Goal: Transaction & Acquisition: Purchase product/service

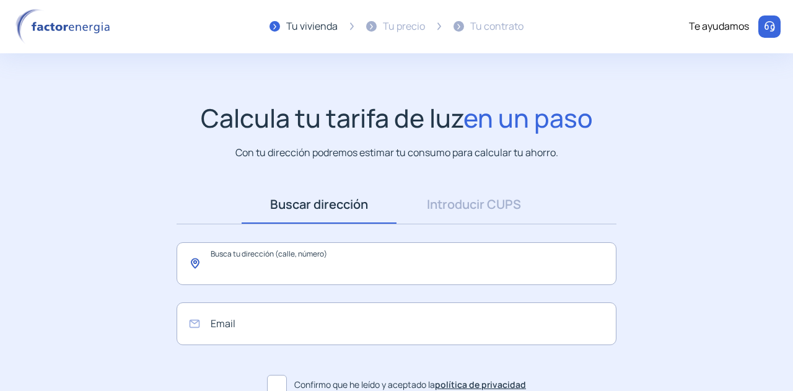
click at [352, 267] on input "text" at bounding box center [396, 263] width 440 height 43
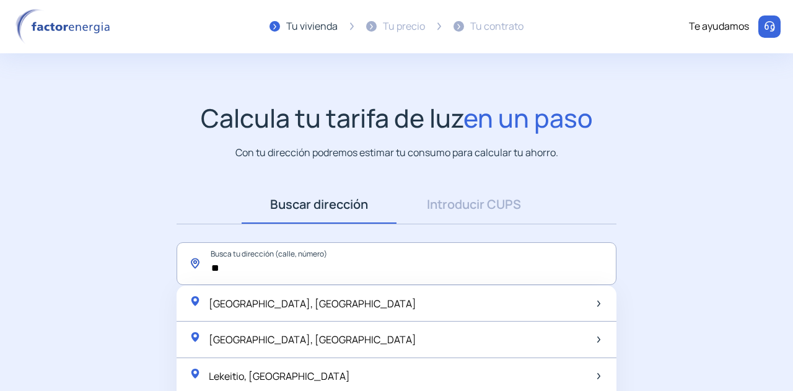
type input "*"
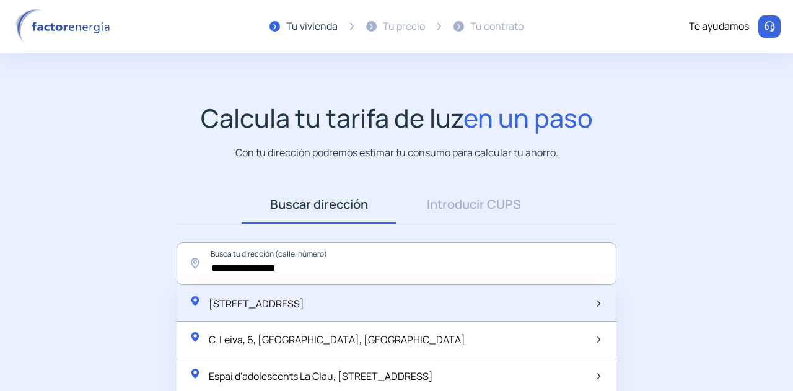
click at [304, 310] on div "[STREET_ADDRESS]" at bounding box center [246, 303] width 115 height 17
type input "**********"
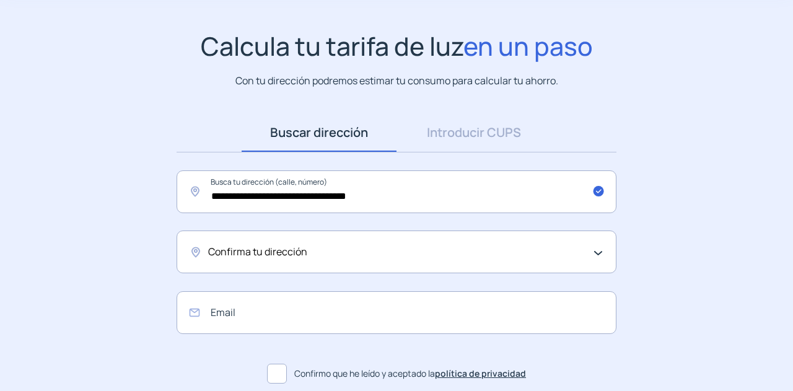
scroll to position [124, 0]
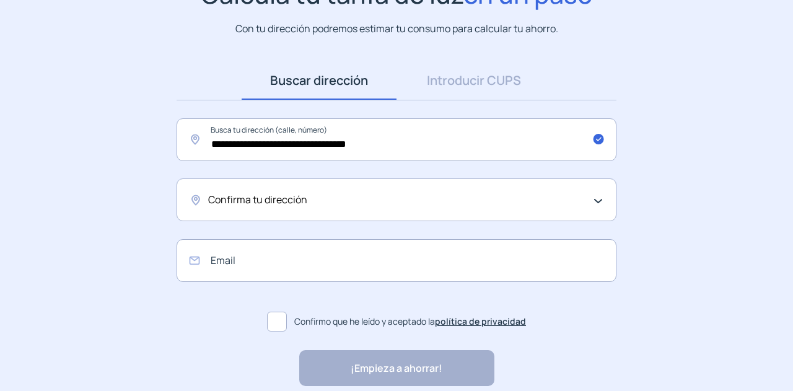
click at [331, 201] on div "Confirma tu dirección" at bounding box center [393, 200] width 370 height 16
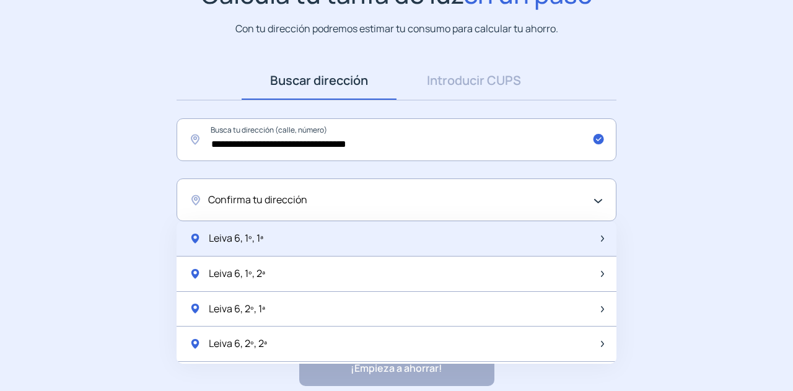
click at [272, 237] on div "Leiva 6, 1º, 1ª" at bounding box center [396, 238] width 440 height 35
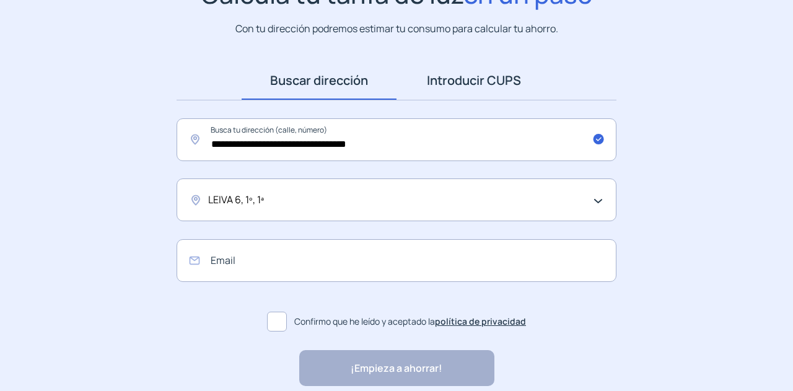
click at [456, 77] on link "Introducir CUPS" at bounding box center [473, 80] width 155 height 38
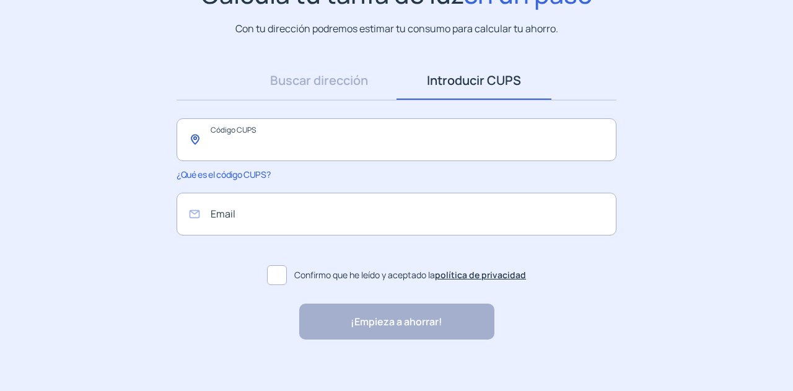
click at [323, 142] on input "text" at bounding box center [396, 139] width 440 height 43
type input "**********"
click at [266, 220] on input "email" at bounding box center [396, 214] width 440 height 43
type input "*"
type input "**********"
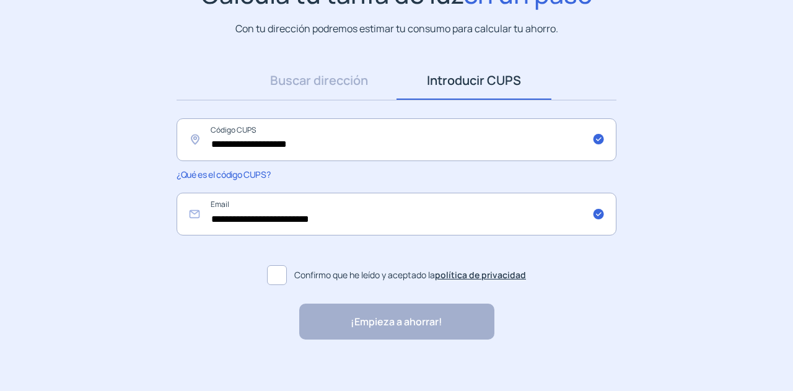
click at [269, 273] on span at bounding box center [277, 275] width 20 height 20
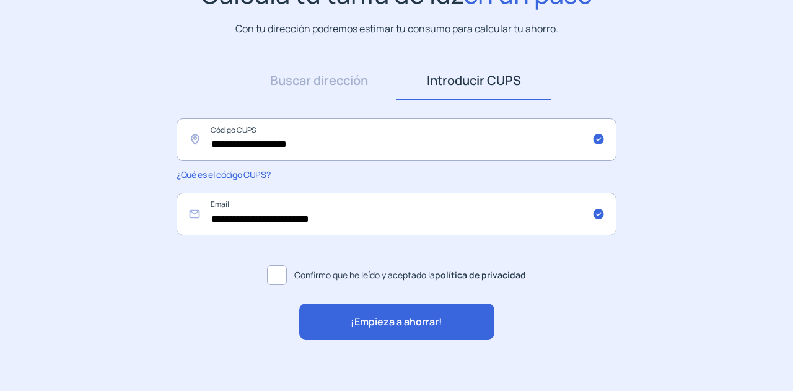
click at [361, 315] on span "¡Empieza a ahorrar!" at bounding box center [396, 322] width 92 height 16
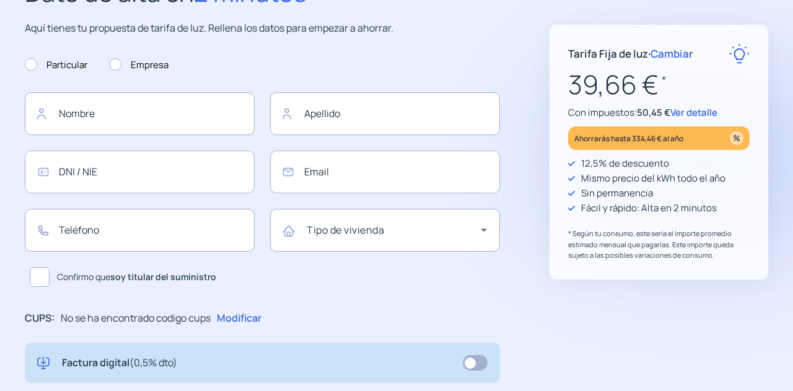
type input "**********"
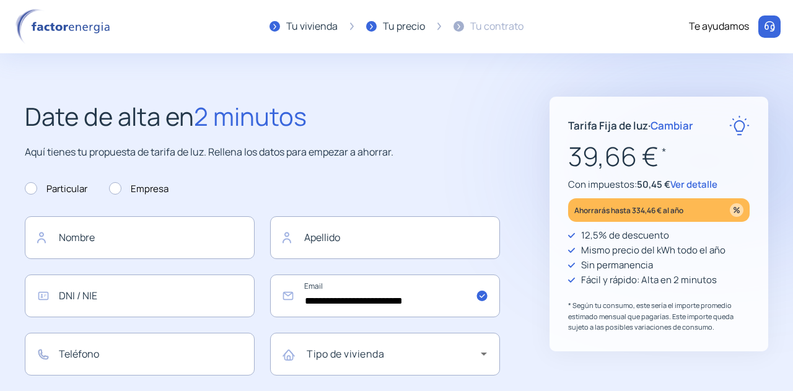
click at [679, 123] on span "Cambiar" at bounding box center [671, 125] width 43 height 14
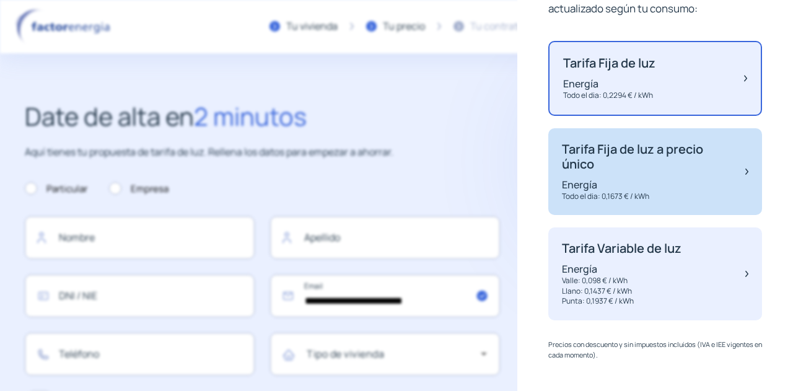
click at [676, 170] on p "Tarifa Fija de luz a precio único" at bounding box center [647, 157] width 171 height 30
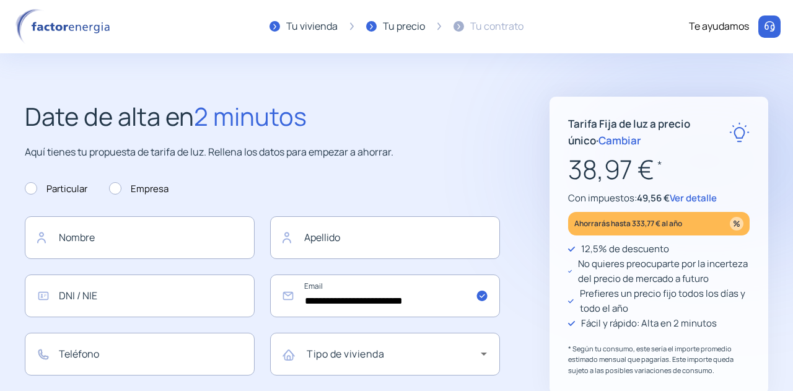
click at [598, 142] on span "Cambiar" at bounding box center [619, 140] width 43 height 14
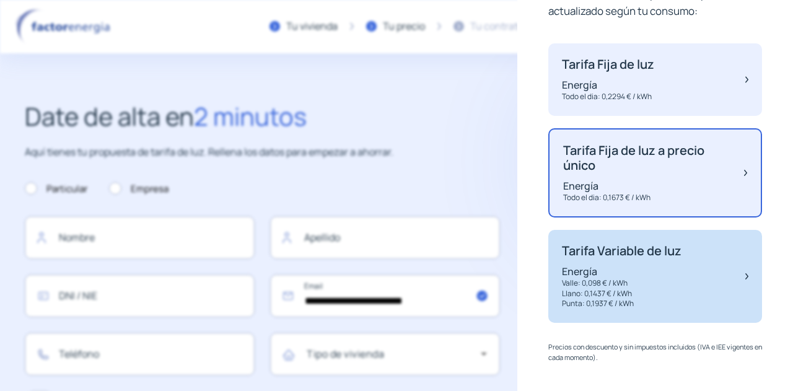
click at [624, 261] on div "Tarifa Variable de luz Energía Valle: 0,098 € / kWh Llano: 0,1437 € / kWh Punta…" at bounding box center [622, 276] width 120 height 66
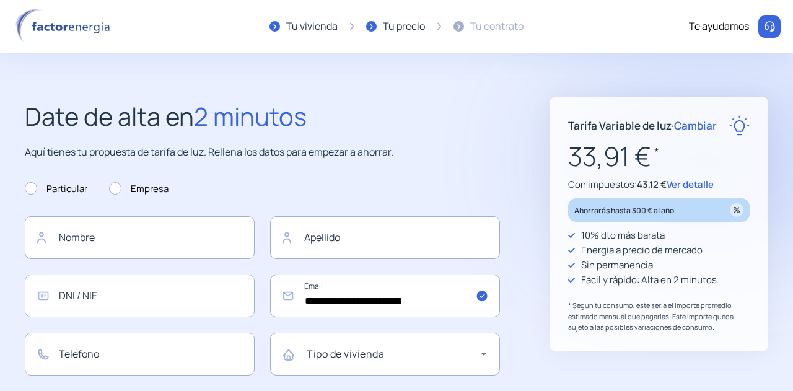
click at [695, 124] on span "Cambiar" at bounding box center [695, 125] width 43 height 14
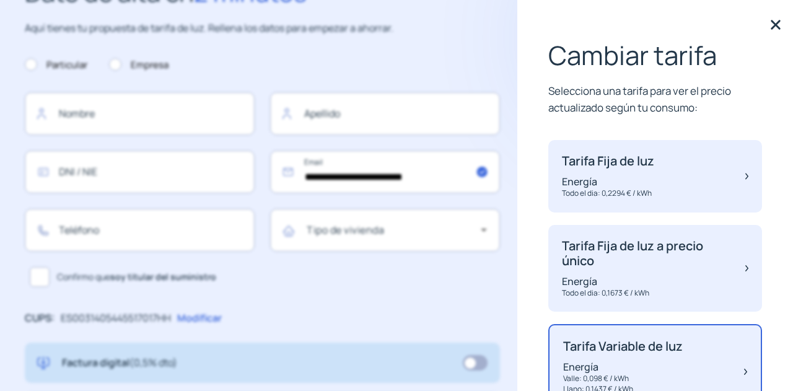
scroll to position [0, 0]
